Goal: Navigation & Orientation: Find specific page/section

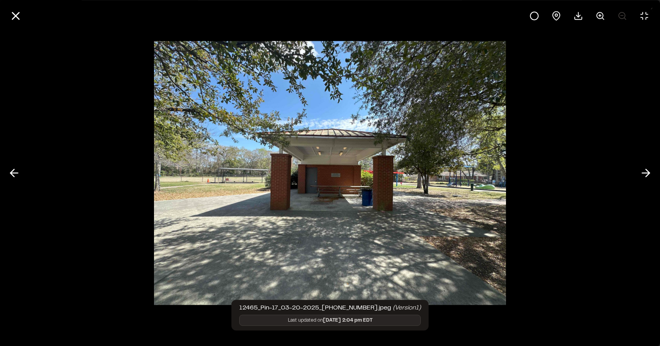
scroll to position [235, 0]
click at [599, 14] on icon at bounding box center [600, 15] width 9 height 9
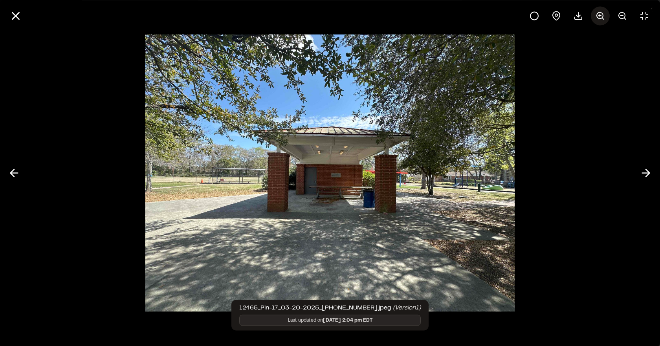
click at [600, 15] on line at bounding box center [600, 15] width 0 height 2
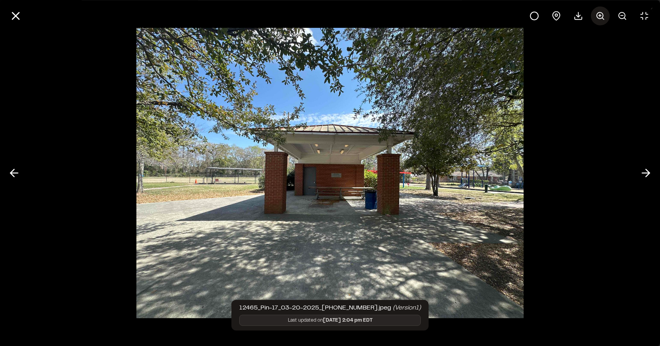
click at [600, 15] on line at bounding box center [600, 15] width 0 height 2
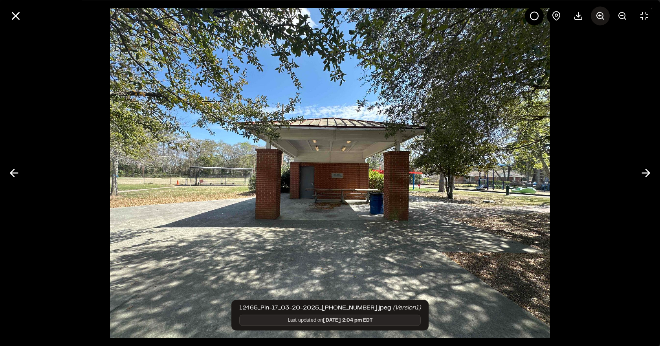
click at [600, 15] on line at bounding box center [600, 15] width 0 height 2
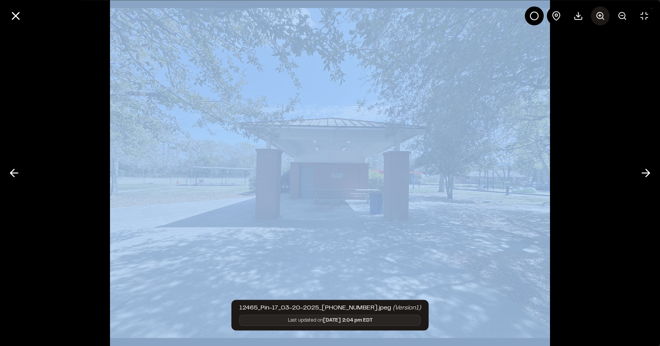
click at [600, 15] on div at bounding box center [589, 15] width 129 height 19
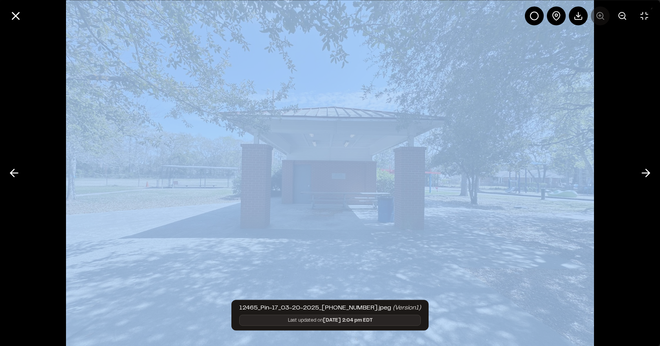
click at [600, 15] on div at bounding box center [589, 15] width 129 height 19
click at [382, 242] on img at bounding box center [330, 173] width 528 height 420
click at [372, 106] on img at bounding box center [330, 173] width 528 height 420
click at [626, 88] on div at bounding box center [330, 173] width 660 height 346
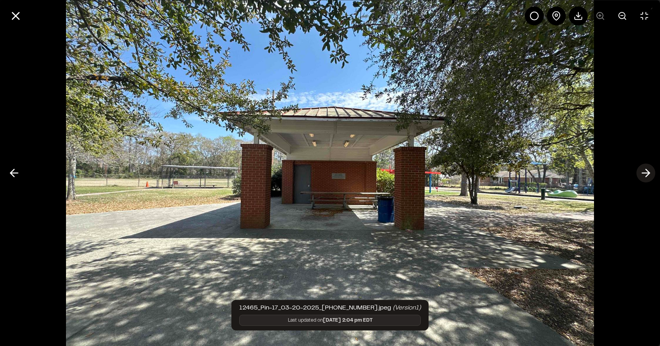
click at [650, 171] on icon at bounding box center [646, 173] width 13 height 13
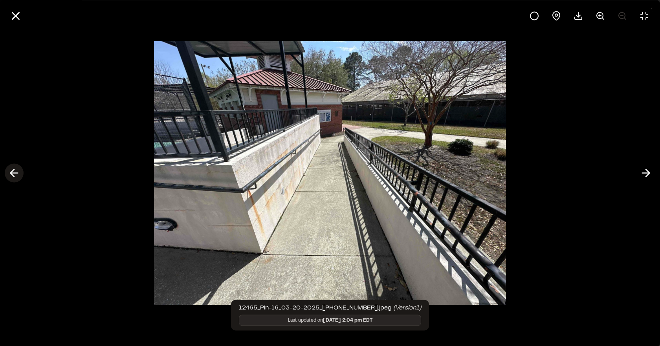
click at [14, 169] on polyline at bounding box center [13, 172] width 4 height 7
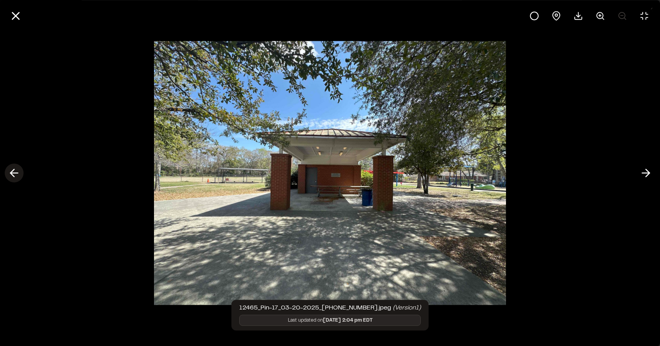
click at [15, 169] on icon at bounding box center [14, 173] width 13 height 13
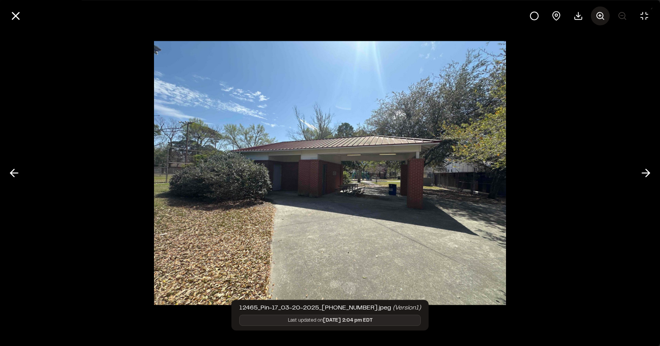
click at [599, 17] on icon at bounding box center [600, 15] width 9 height 9
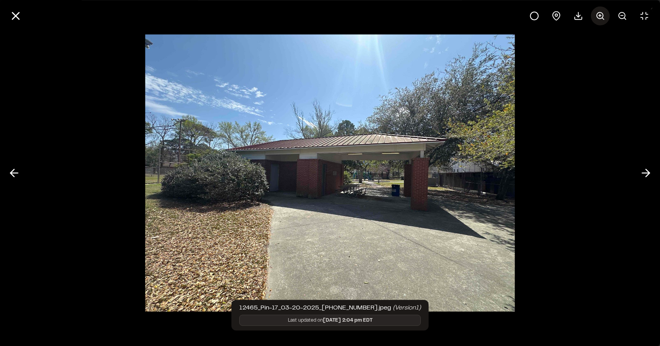
click at [599, 17] on icon at bounding box center [600, 15] width 9 height 9
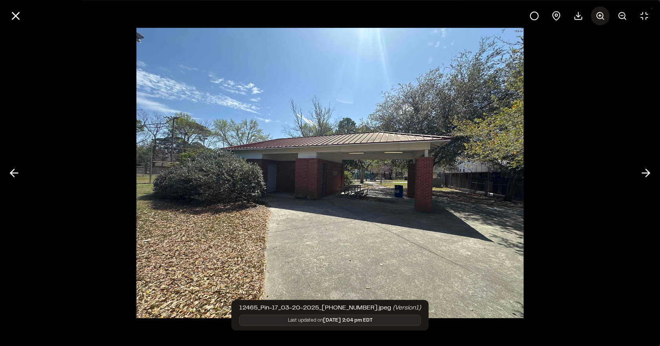
click at [599, 17] on icon at bounding box center [600, 15] width 9 height 9
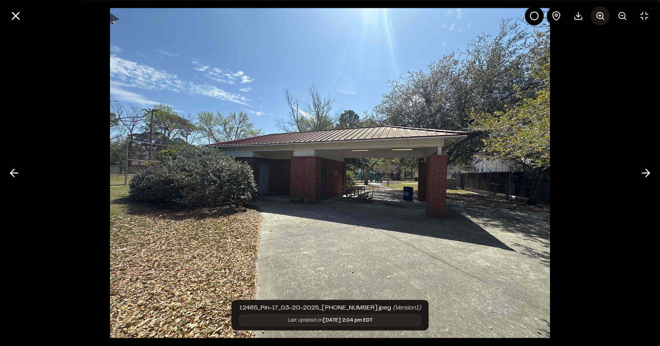
click at [599, 17] on icon at bounding box center [600, 15] width 9 height 9
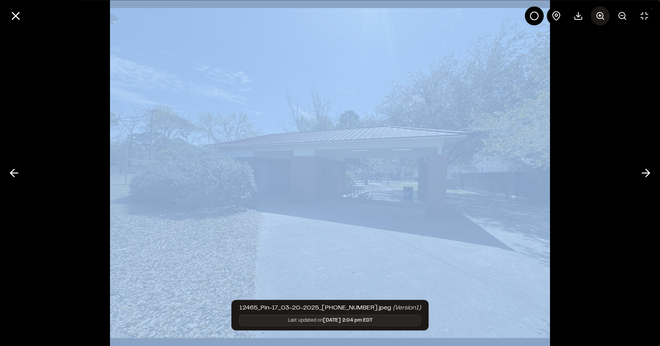
click at [599, 17] on div at bounding box center [589, 15] width 129 height 19
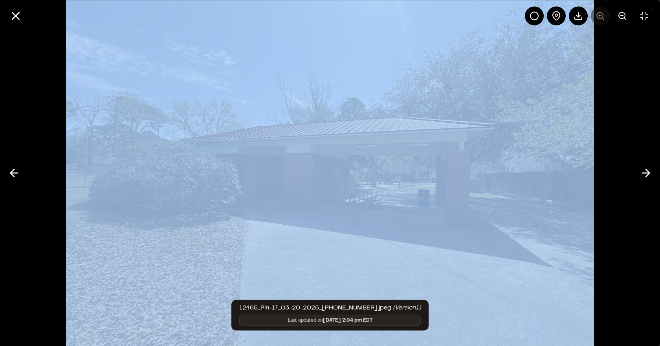
click at [599, 17] on div at bounding box center [589, 15] width 129 height 19
click at [617, 233] on div at bounding box center [330, 173] width 660 height 346
